Goal: Information Seeking & Learning: Compare options

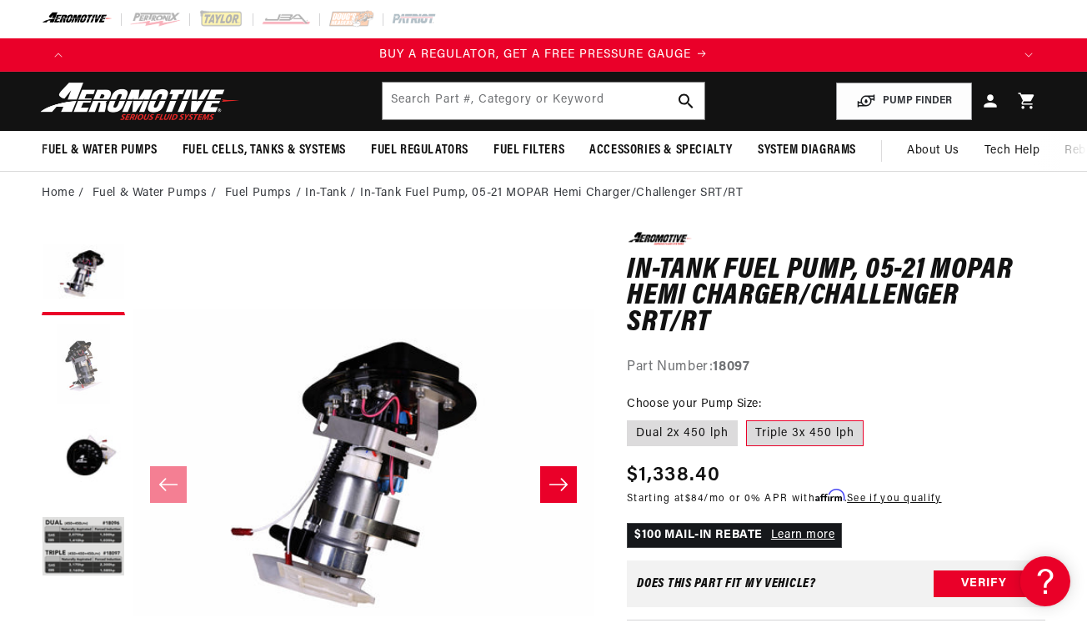
click at [62, 378] on button "Load image 2 in gallery view" at bounding box center [83, 364] width 83 height 83
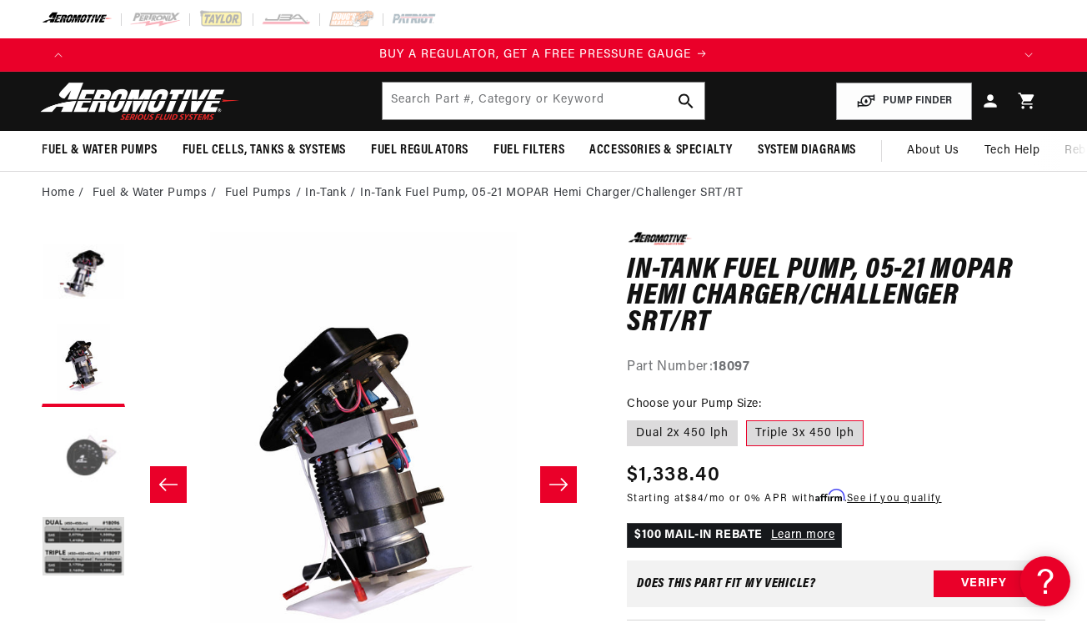
click at [67, 432] on button "Load image 3 in gallery view" at bounding box center [83, 456] width 83 height 83
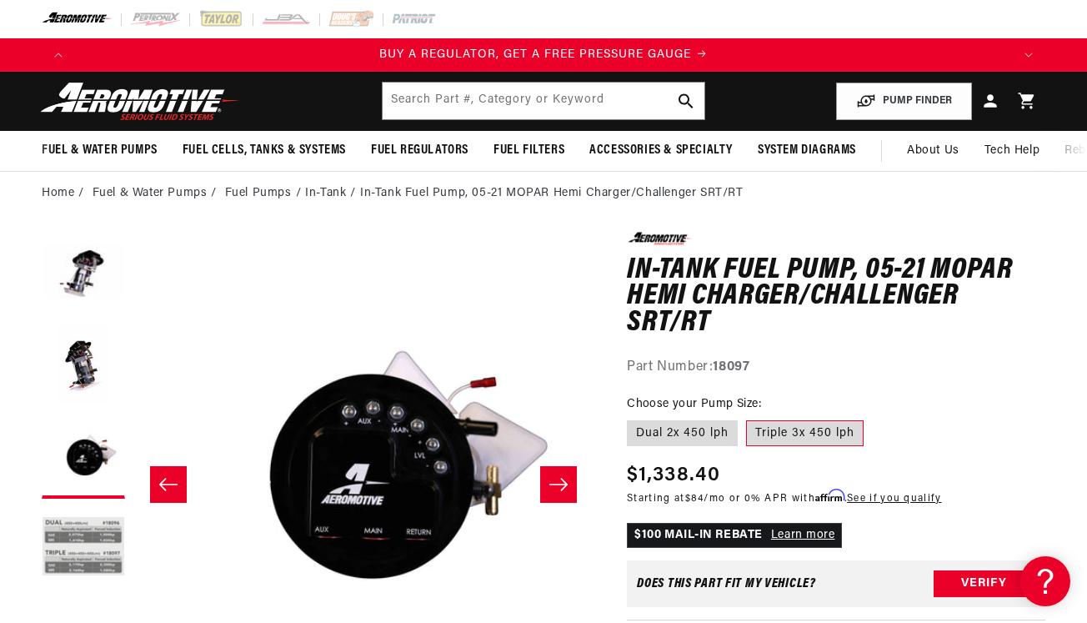
click at [69, 538] on button "Load image 4 in gallery view" at bounding box center [83, 548] width 83 height 83
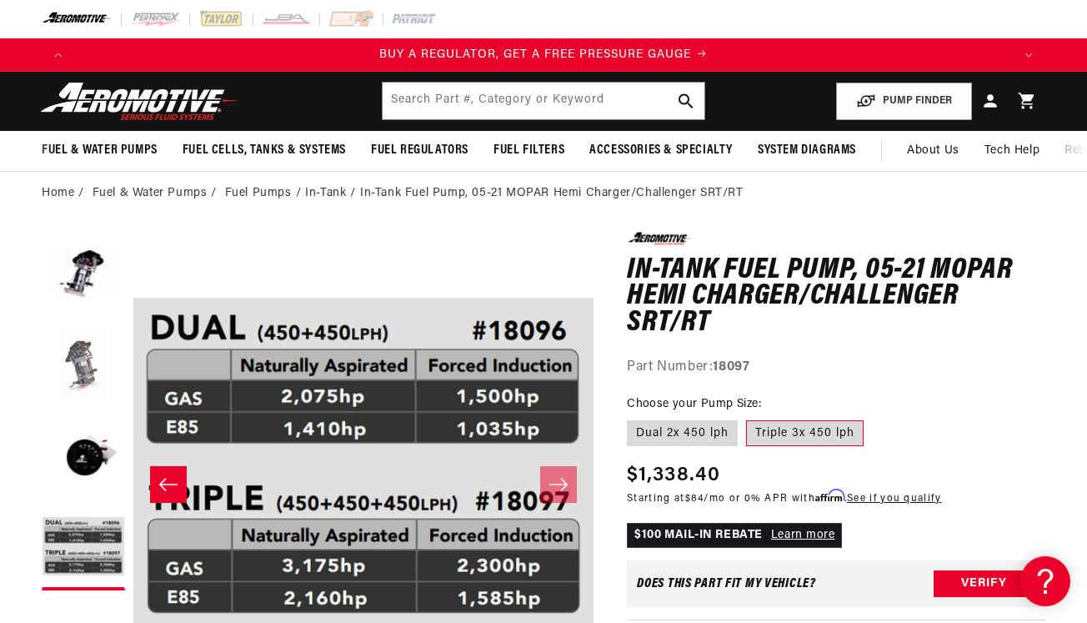
click at [96, 327] on button "Load image 2 in gallery view" at bounding box center [83, 364] width 83 height 83
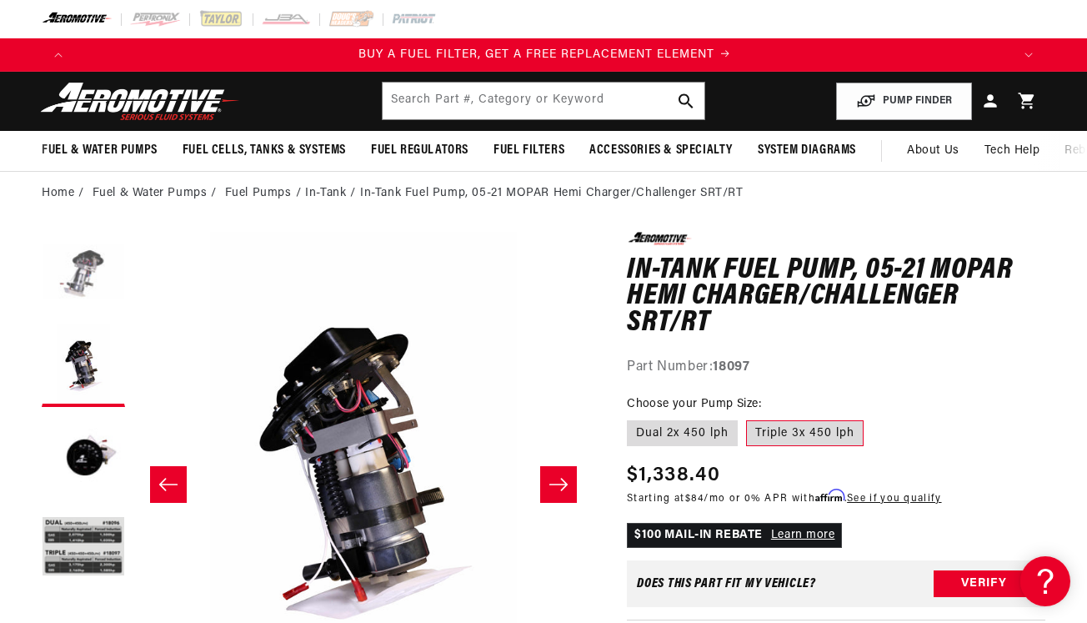
scroll to position [0, 937]
click at [91, 270] on button "Load image 1 in gallery view" at bounding box center [83, 273] width 83 height 83
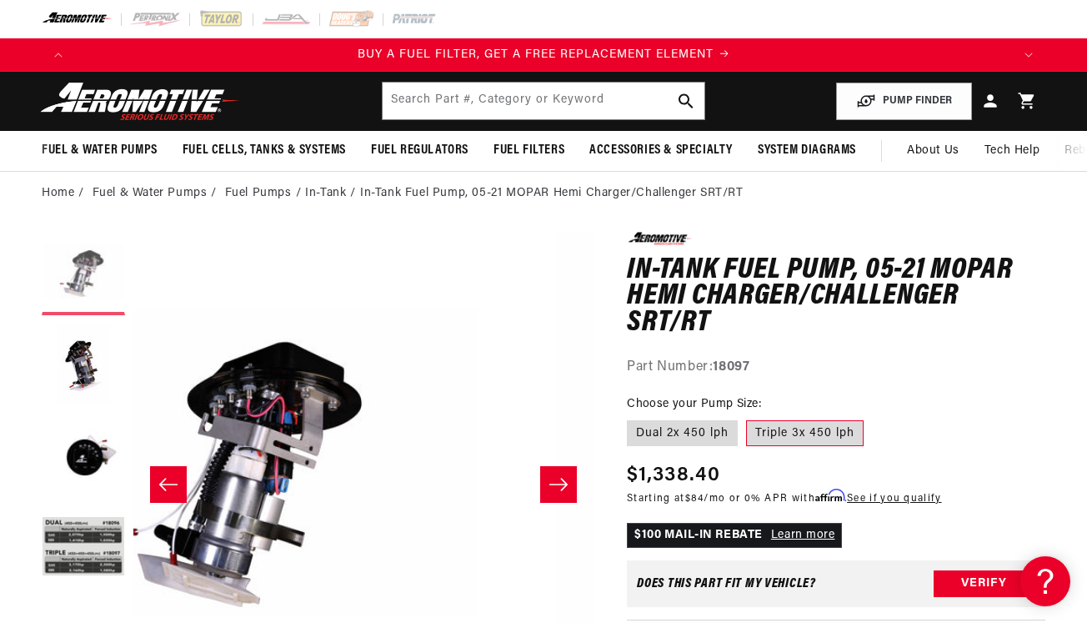
scroll to position [0, 0]
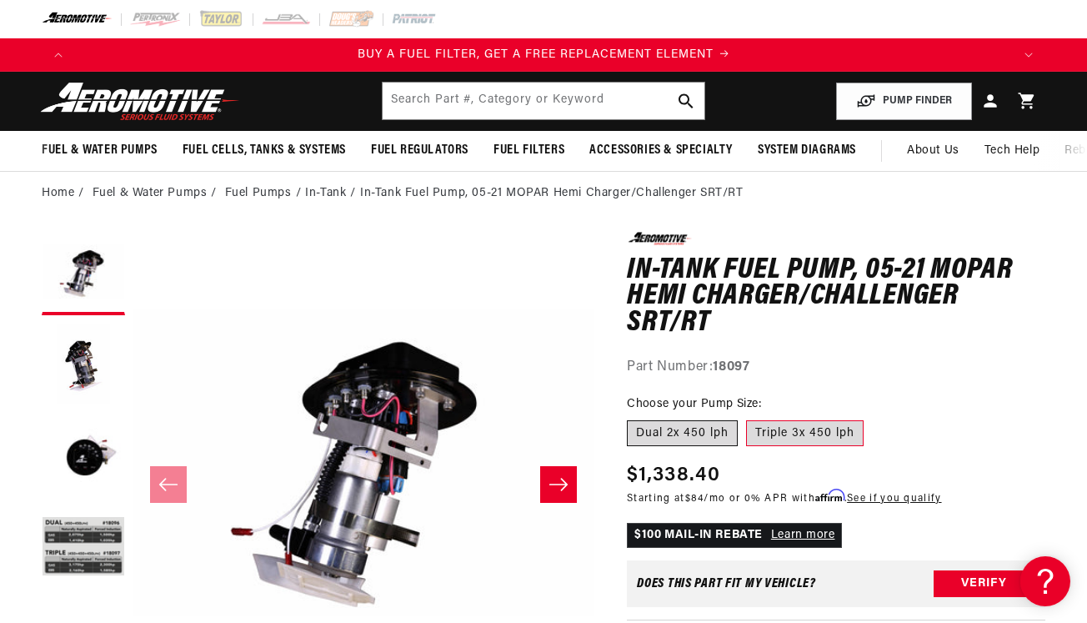
click at [698, 430] on label "Dual 2x 450 lph" at bounding box center [682, 433] width 111 height 27
click at [632, 418] on input "Dual 2x 450 lph" at bounding box center [631, 417] width 1 height 1
radio input "true"
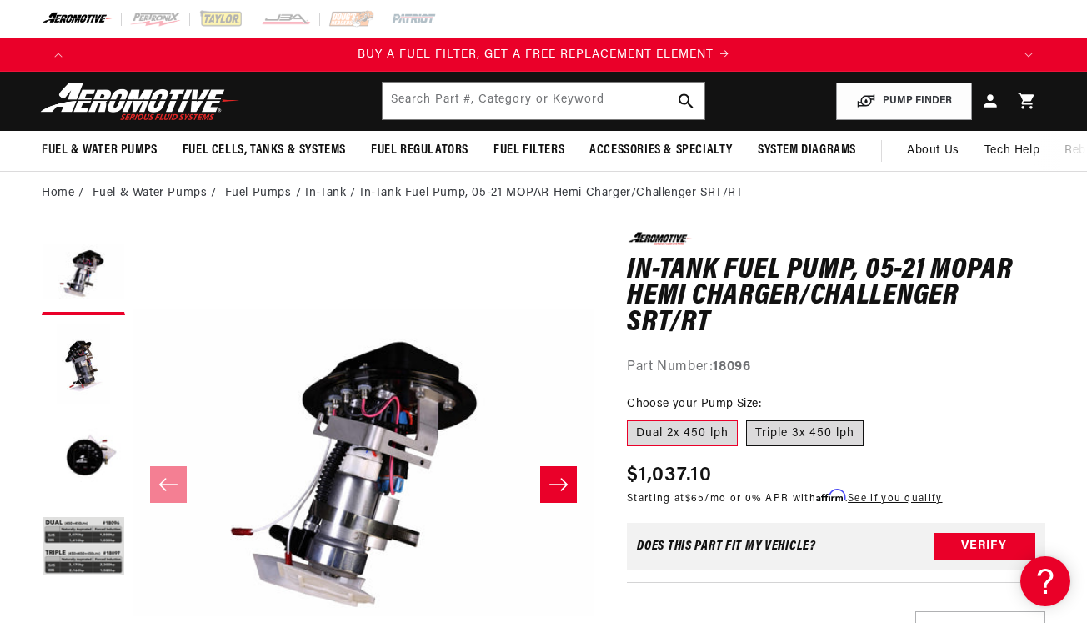
click at [784, 426] on label "Triple 3x 450 lph" at bounding box center [805, 433] width 118 height 27
click at [747, 418] on input "Triple 3x 450 lph" at bounding box center [746, 417] width 1 height 1
radio input "true"
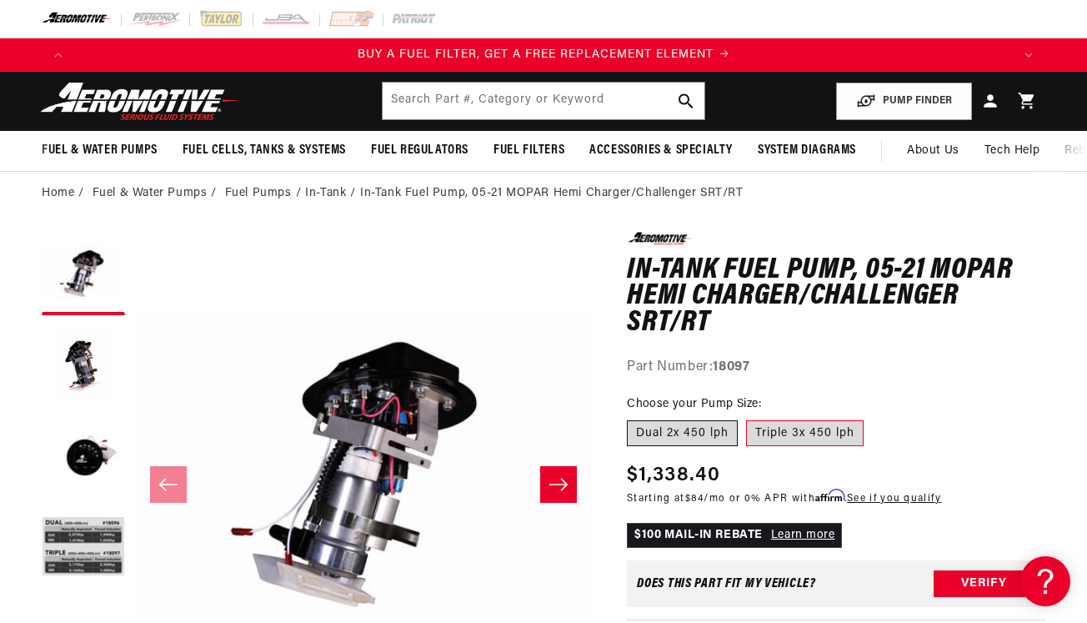
click at [718, 433] on label "Dual 2x 450 lph" at bounding box center [682, 433] width 111 height 27
click at [632, 418] on input "Dual 2x 450 lph" at bounding box center [631, 417] width 1 height 1
radio input "true"
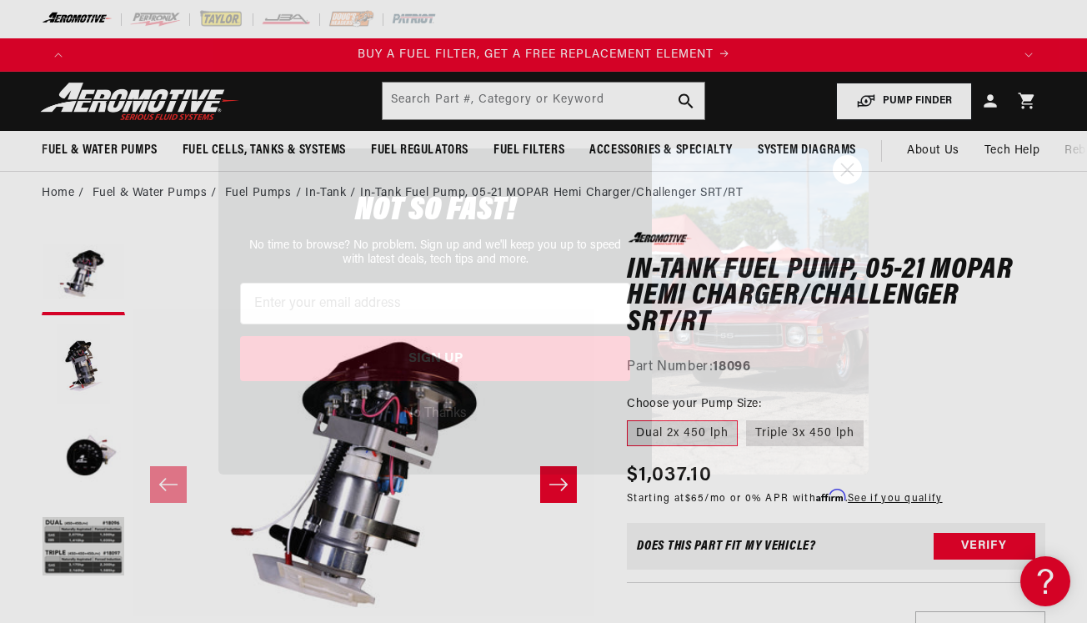
scroll to position [0, 1874]
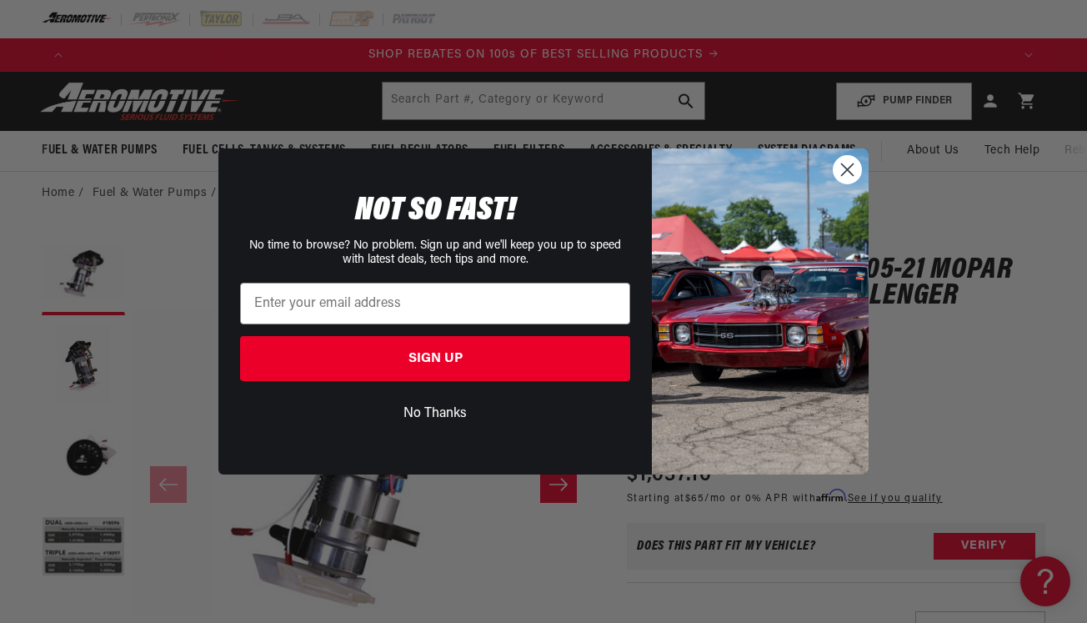
click at [848, 166] on circle "Close dialog" at bounding box center [847, 170] width 28 height 28
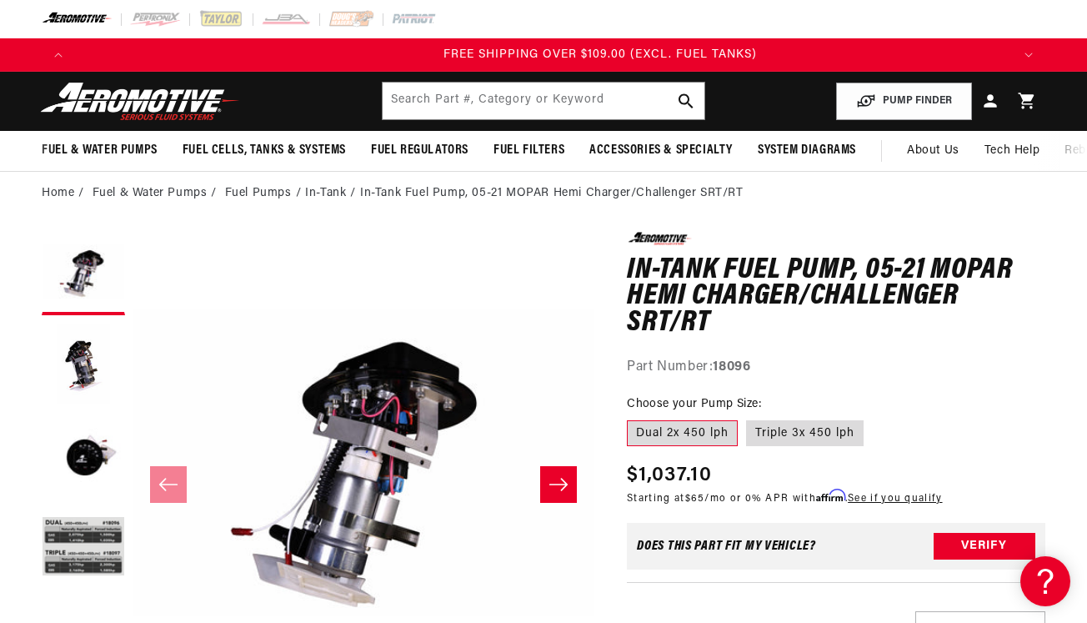
scroll to position [0, 2810]
